Goal: Find specific page/section: Find specific page/section

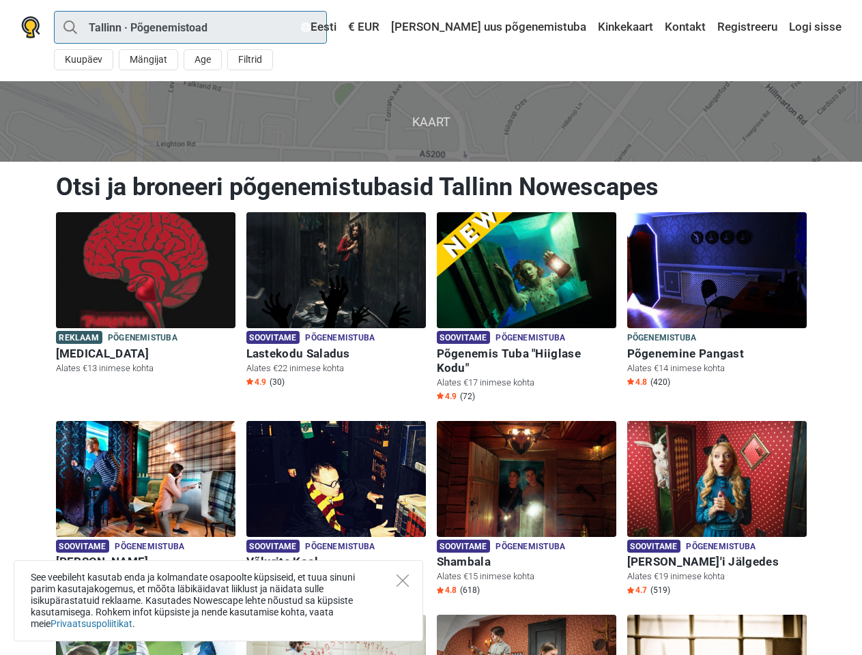
click at [190, 27] on input "Tallinn · Põgenemistoad" at bounding box center [190, 27] width 273 height 33
click at [0, 0] on div "Kõik Põgenemistuba Seiklus õues Põnevusmäng Kids room [GEOGRAPHIC_DATA] lähedal" at bounding box center [0, 0] width 0 height 0
type input "[GEOGRAPHIC_DATA]"
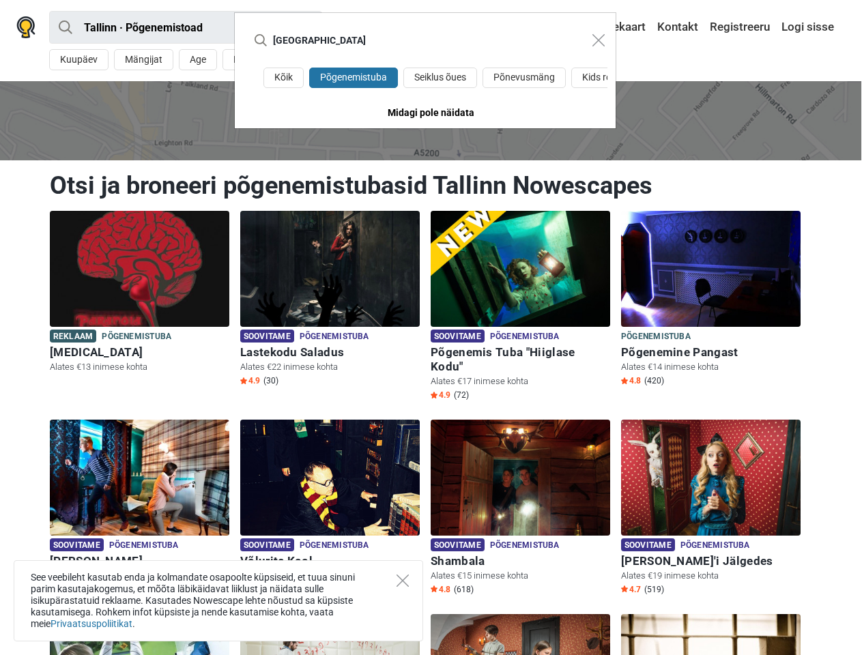
click at [147, 59] on div "Tallinn Kõik Põgenemistuba Seiklus õues Põnevusmäng Kids room Midagi pole näida…" at bounding box center [431, 327] width 862 height 655
click at [202, 59] on div "Tallinn Kõik Põgenemistuba Seiklus õues Põnevusmäng Kids room Midagi pole näida…" at bounding box center [431, 327] width 862 height 655
click at [249, 59] on div "[GEOGRAPHIC_DATA]" at bounding box center [425, 40] width 381 height 55
click at [386, 27] on input "[GEOGRAPHIC_DATA]" at bounding box center [412, 40] width 333 height 33
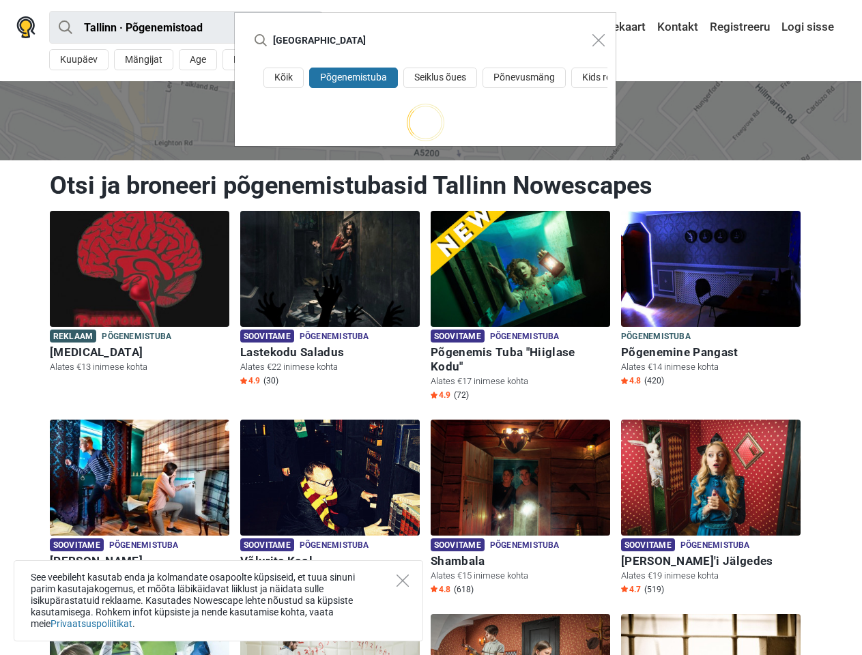
click at [432, 27] on input "[GEOGRAPHIC_DATA]" at bounding box center [412, 40] width 333 height 33
click at [685, 27] on div "Tallinn Kõik Põgenemistuba Seiklus õues Põnevusmäng Kids room" at bounding box center [431, 327] width 862 height 655
click at [747, 27] on div "Tallinn Kõik Põgenemistuba Seiklus õues Põnevusmäng Kids room" at bounding box center [431, 327] width 862 height 655
click at [813, 27] on div "Tallinn Kõik Põgenemistuba Seiklus õues Põnevusmäng Kids room" at bounding box center [431, 327] width 862 height 655
